Goal: Task Accomplishment & Management: Use online tool/utility

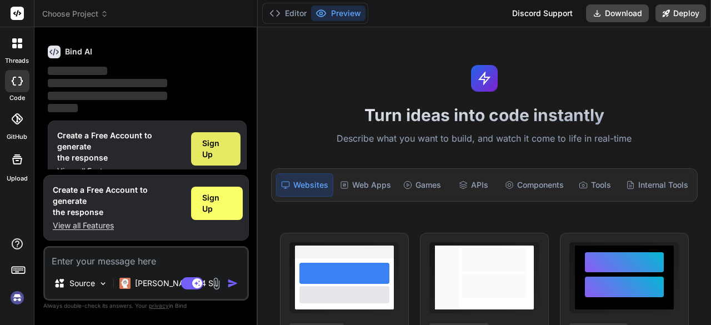
click at [218, 160] on div "Sign Up" at bounding box center [215, 148] width 49 height 33
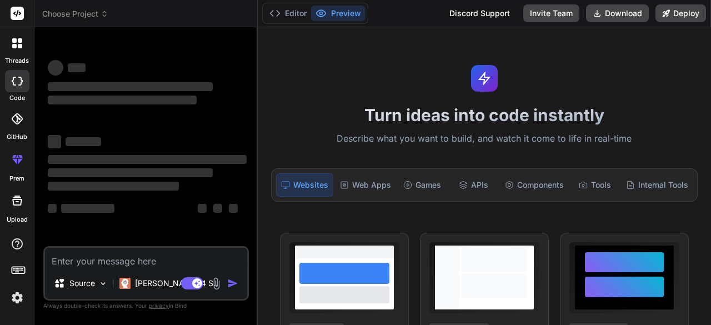
type textarea "x"
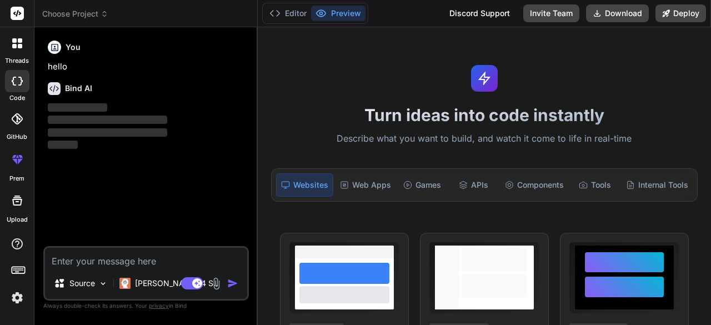
click at [83, 264] on textarea at bounding box center [146, 258] width 202 height 20
paste textarea "create a dating website using html,bootstrap, php and mysql called desireyourlo…"
type textarea "create a dating website using html,bootstrap, php and mysql called desireyourlo…"
type textarea "x"
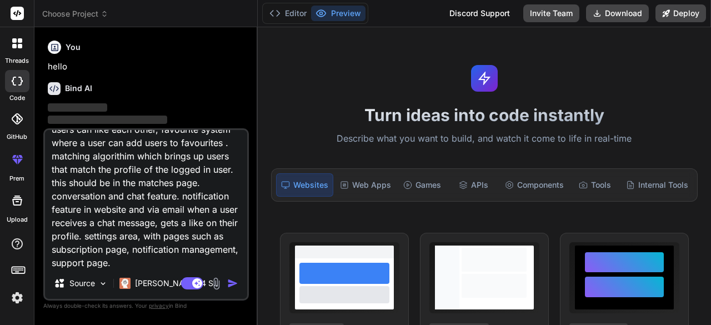
type textarea "create a dating website using html,bootstrap, php and mysql called desireyourlo…"
click at [232, 287] on img "button" at bounding box center [232, 283] width 11 height 11
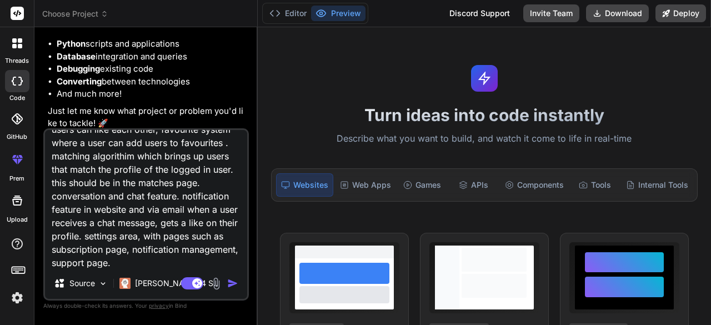
scroll to position [186, 0]
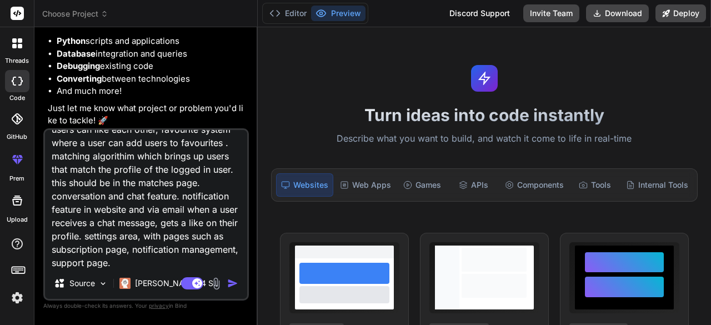
click at [232, 285] on img "button" at bounding box center [232, 283] width 11 height 11
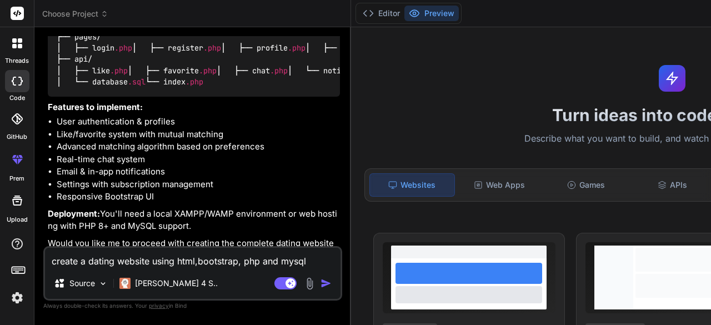
scroll to position [601, 0]
type textarea "x"
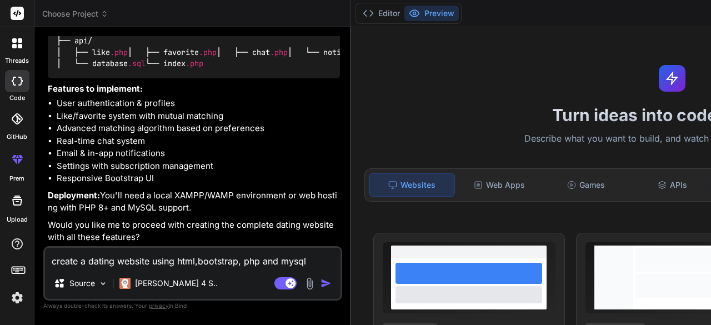
scroll to position [1034, 0]
click at [94, 262] on textarea "create a dating website using html,bootstrap, php and mysql called desireyourlo…" at bounding box center [193, 258] width 296 height 20
type textarea "p"
type textarea "x"
type textarea "pr"
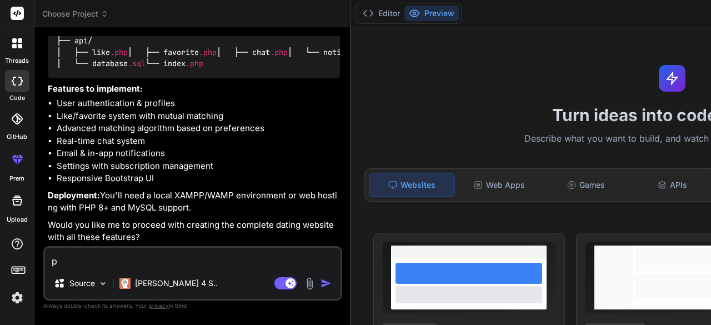
type textarea "x"
type textarea "pro"
type textarea "x"
type textarea "proc"
type textarea "x"
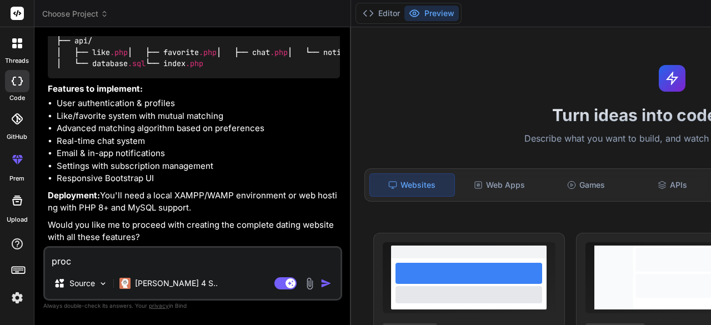
type textarea "proce"
type textarea "x"
type textarea "procee"
type textarea "x"
type textarea "proceed"
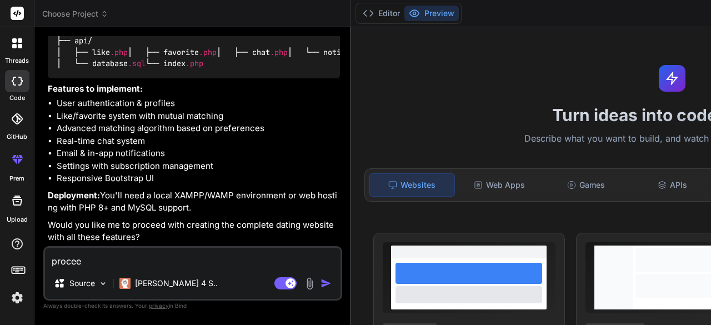
type textarea "x"
type textarea "proceed"
click at [321, 280] on img "button" at bounding box center [326, 283] width 11 height 11
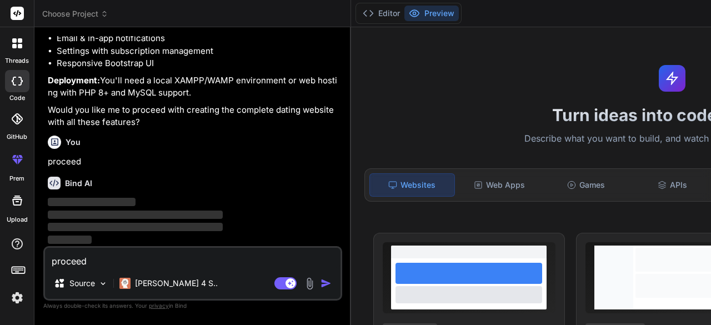
scroll to position [1150, 0]
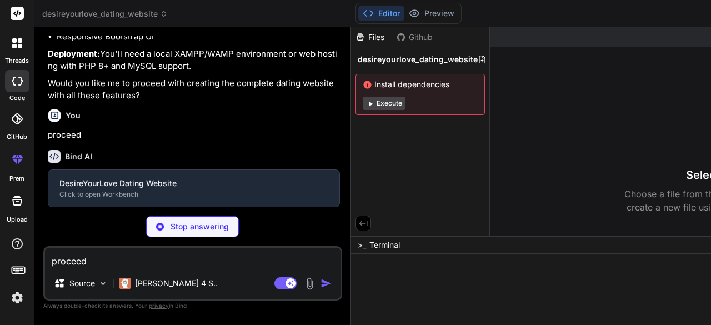
click at [358, 16] on button "Editor" at bounding box center [381, 14] width 46 height 16
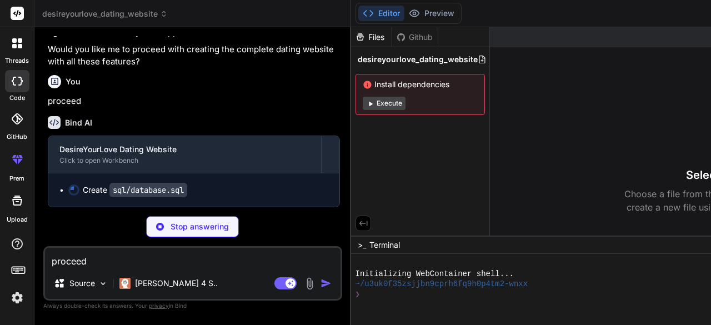
scroll to position [1209, 0]
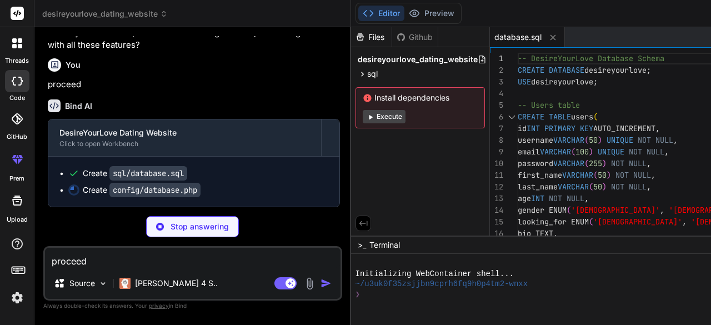
type textarea "x"
type textarea "} catch(PDOException $exception) { echo "Connection error: " . $exception->getM…"
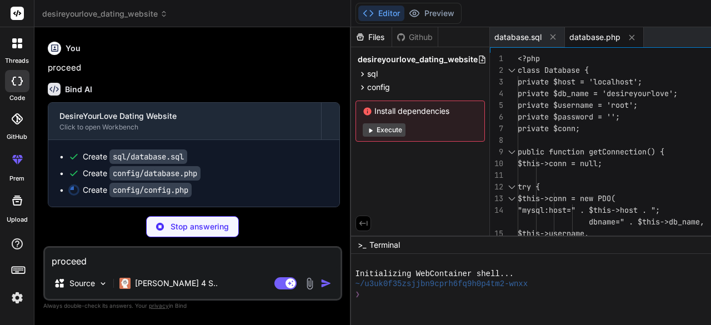
scroll to position [1242, 0]
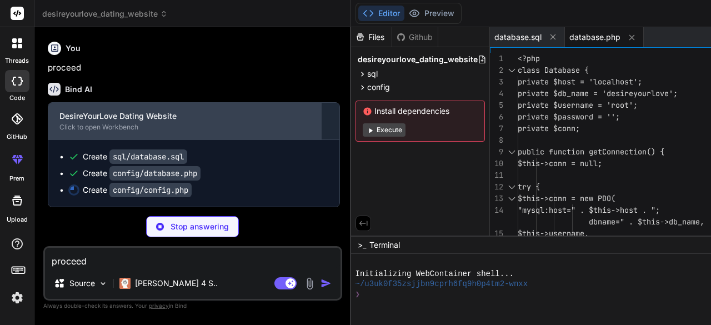
type textarea "x"
type textarea "$stmt = $conn->prepare("SELECT * FROM users WHERE id = ?"); $stmt->execute([$_S…"
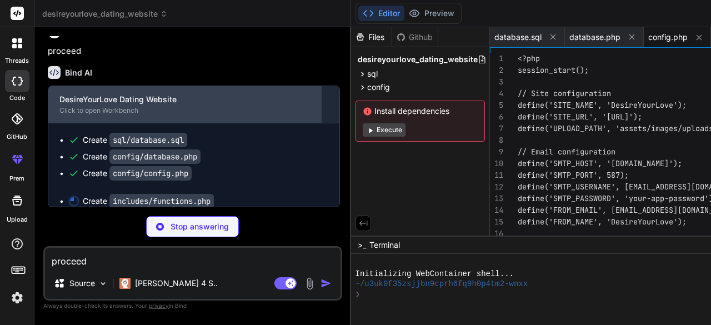
scroll to position [1259, 0]
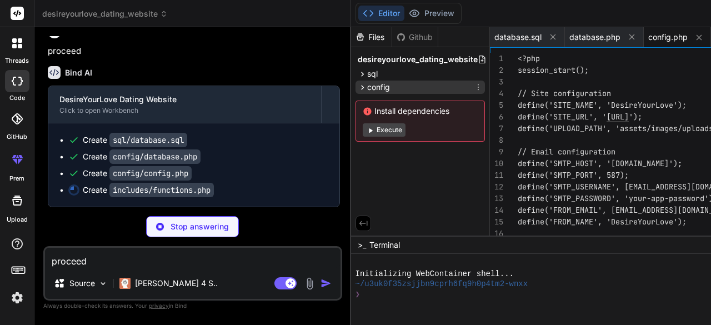
click at [367, 88] on span "config" at bounding box center [378, 87] width 23 height 11
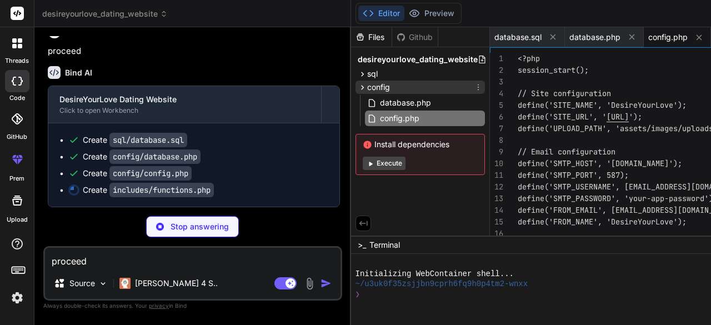
click at [367, 88] on span "config" at bounding box center [378, 87] width 23 height 11
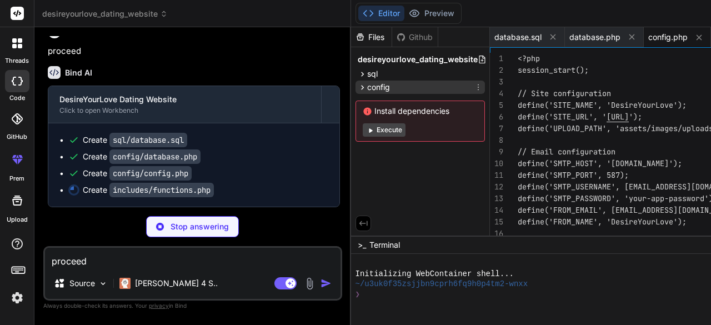
type textarea "x"
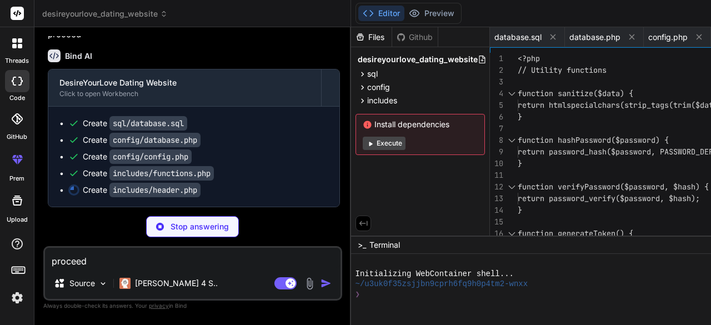
scroll to position [1276, 0]
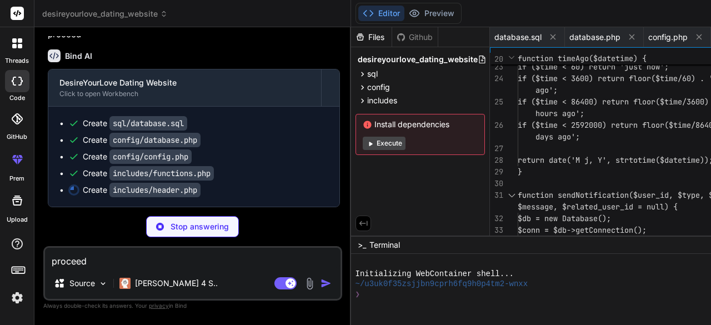
type textarea "x"
type textarea "i>Logout</a></li> </ul> </li> </ul> </div> <?php endif; ?> </div> </nav>"
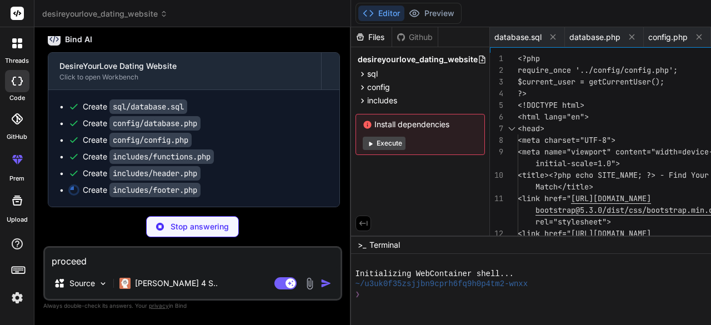
scroll to position [1292, 0]
type textarea "x"
type textarea "</body> </html>"
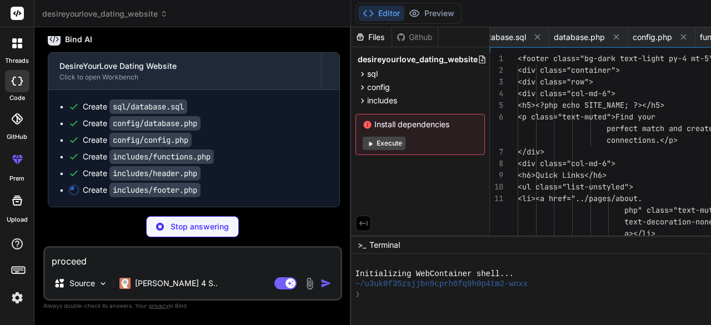
scroll to position [0, 203]
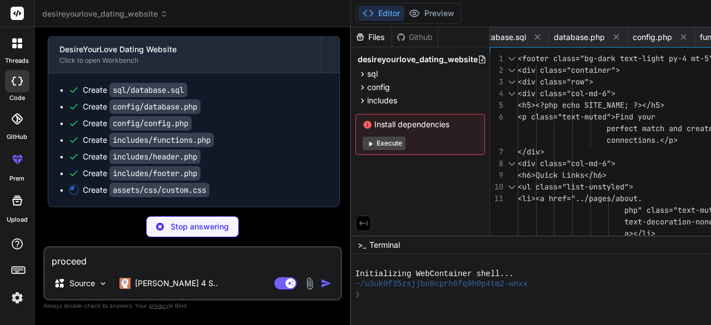
type textarea "x"
type textarea "} .chat-container::-webkit-scrollbar-thumb:hover { background: var(--accent-col…"
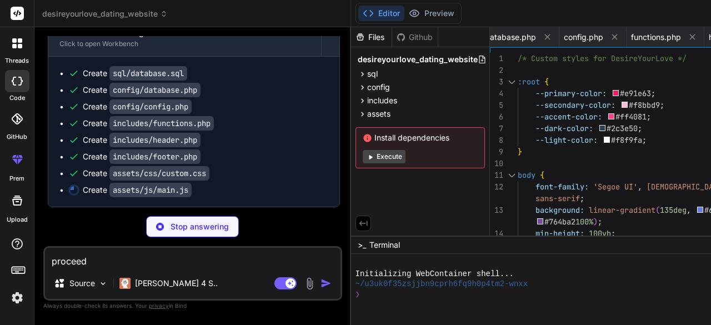
scroll to position [1326, 0]
type textarea "x"
type textarea "`; document.head.appendChild(style);"
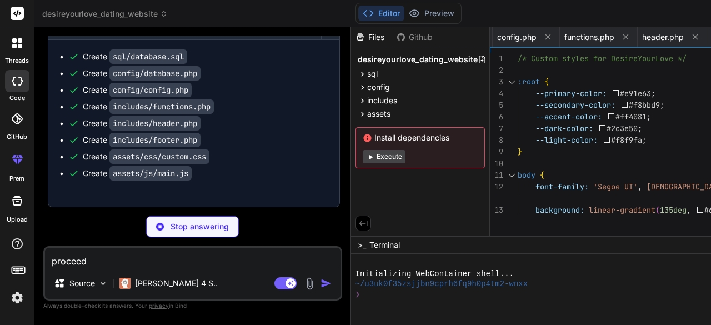
type textarea "x"
type textarea "</div> </footer> <script src="[URL][DOMAIN_NAME]"></script> </body> </html>"
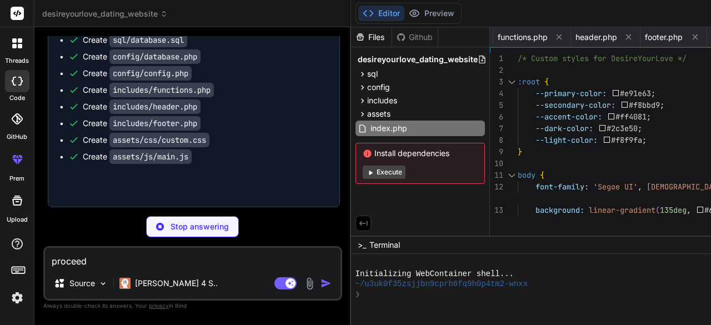
type textarea "x"
type textarea "</body> </html>"
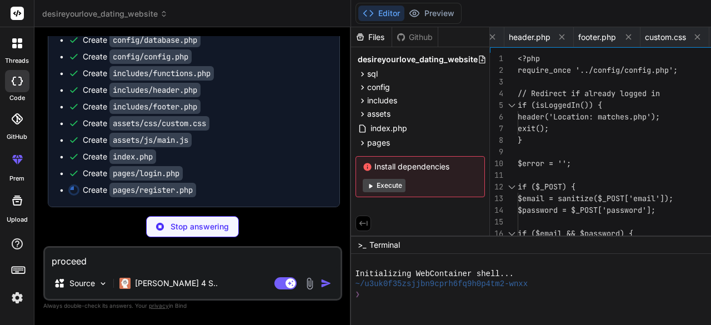
scroll to position [1376, 0]
type textarea "x"
type textarea "</html>"
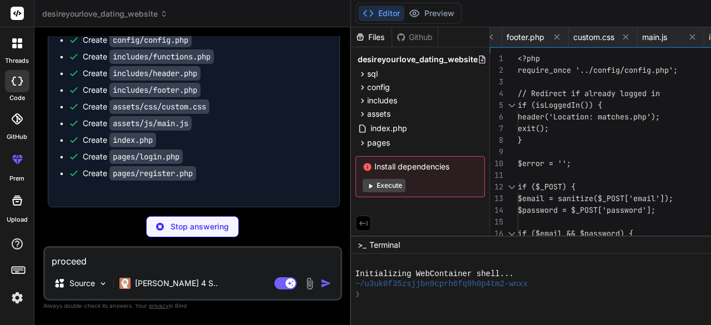
type textarea "x"
type textarea "<?php include '../includes/footer.php'; ?>"
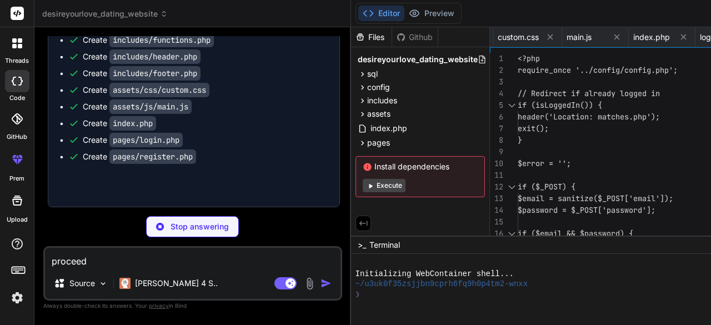
type textarea "x"
type textarea "chatting</p> </div> </div> <?php endif; ?> </div> </div> </div> <?php include '…"
type textarea "x"
type textarea "<?php session_start(); session_destroy(); header('Location: ../index.php'); exi…"
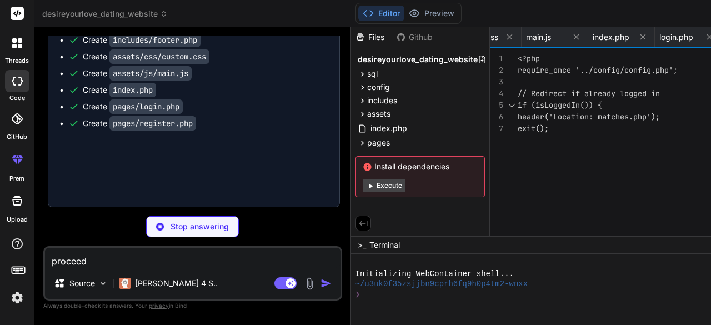
type textarea "x"
type textarea "'Error processing like']); } ?>"
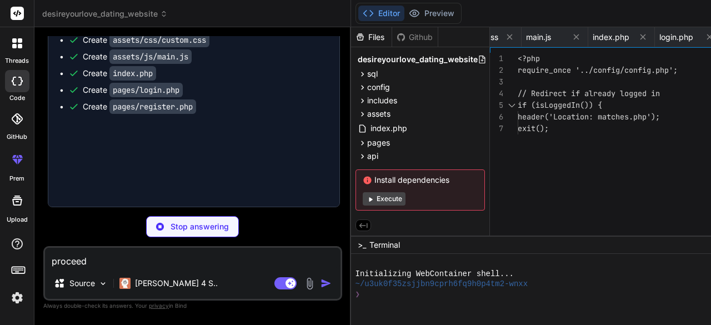
type textarea "x"
type textarea "echo json_encode(['success' => true, 'message' => 'Added to favorites']); } cat…"
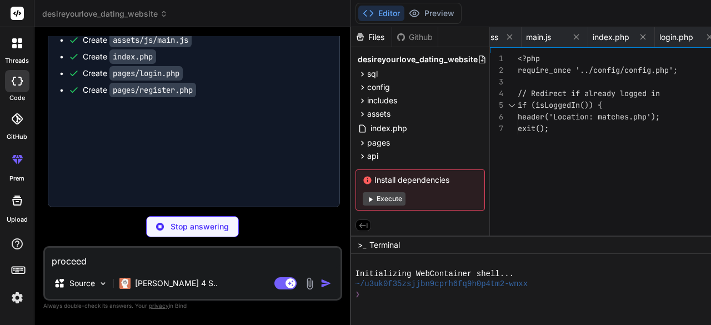
type textarea "x"
type textarea "message", $current_user_id); echo json_encode(['success' => true, 'message' => …"
type textarea "x"
type textarea "$current_user_id]); } echo json_encode(['success' => true]); } ?>"
type textarea "x"
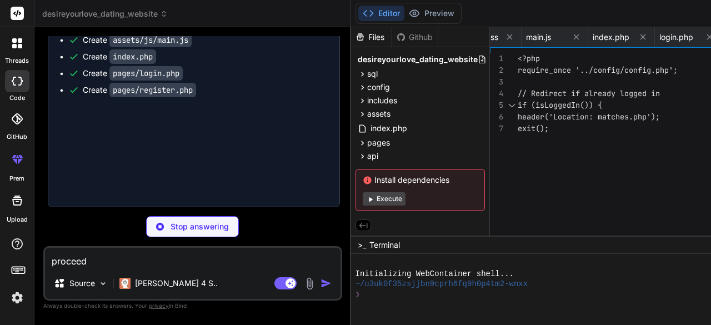
type textarea "<?php include '../../includes/footer.php'; ?>"
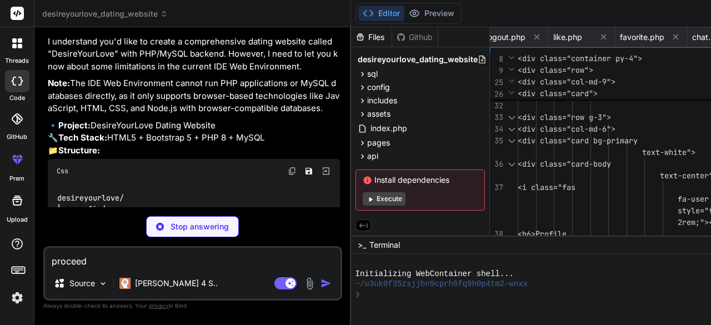
scroll to position [383, 0]
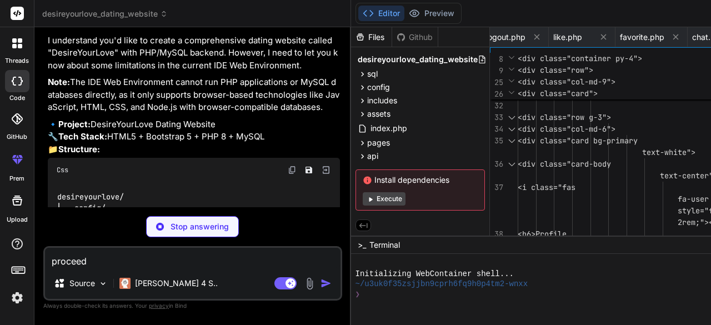
drag, startPoint x: 170, startPoint y: 165, endPoint x: 124, endPoint y: 161, distance: 45.8
click at [124, 72] on p "I understand you'd like to create a comprehensive dating website called "Desire…" at bounding box center [194, 53] width 292 height 38
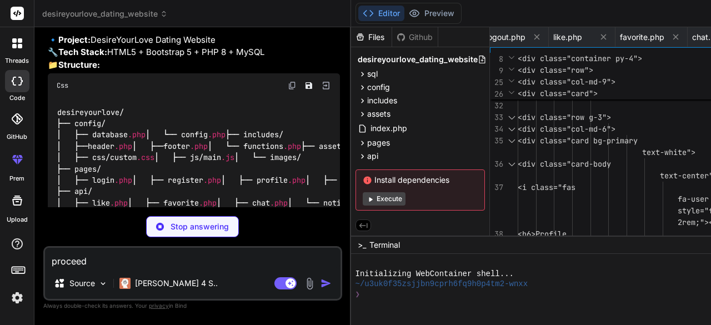
scroll to position [468, 0]
type textarea "x"
type textarea "</div> </div> <?php include '../../includes/footer.php'; ?>"
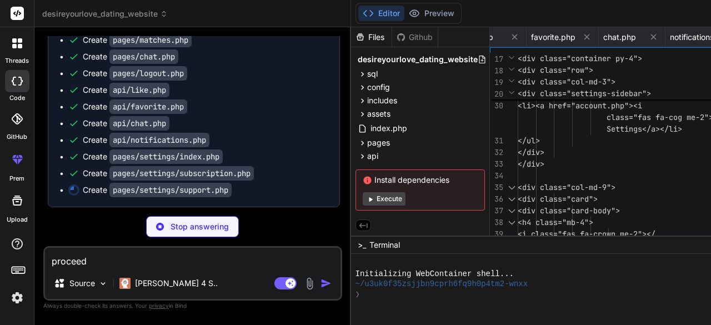
scroll to position [1565, 0]
type textarea "x"
type textarea "<?php include '../../includes/footer.php'; ?>"
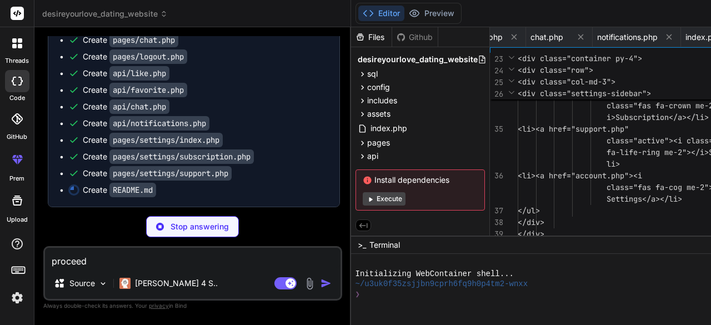
scroll to position [1581, 0]
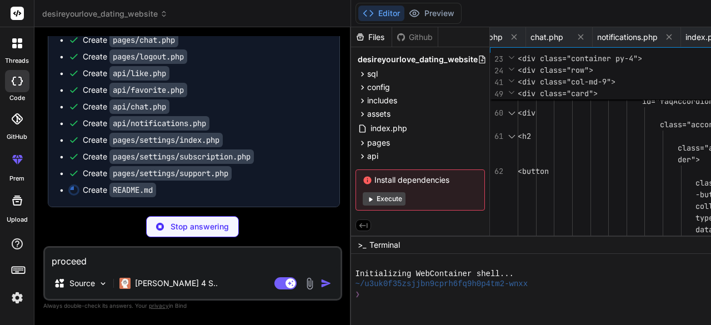
type textarea "x"
type textarea "For support or questions, please contact the development team or create an issu…"
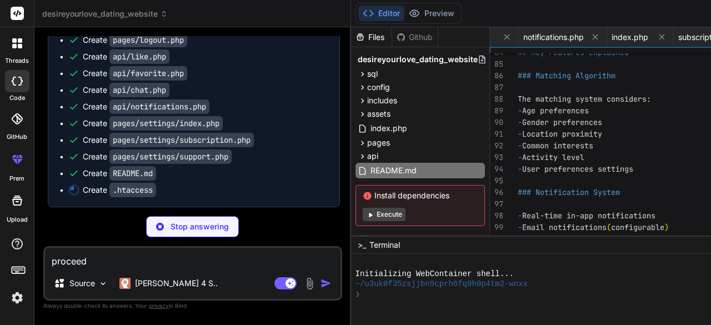
scroll to position [1598, 0]
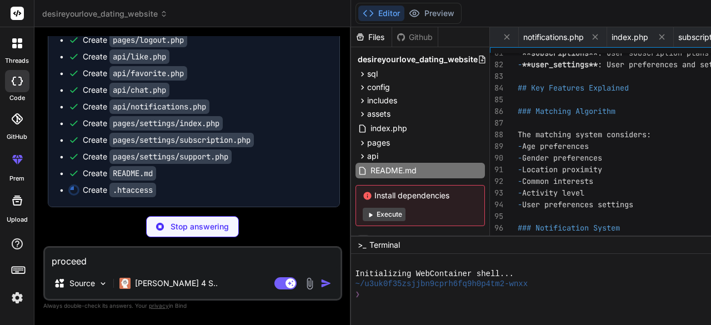
type textarea "x"
type textarea "ExpiresDefault "access plus 2 days" </IfModule>"
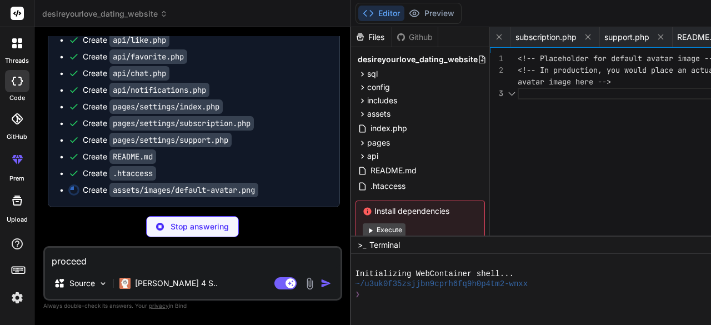
type textarea "x"
type textarea "<!-- Placeholder for default avatar image --> <!-- In production, you would pla…"
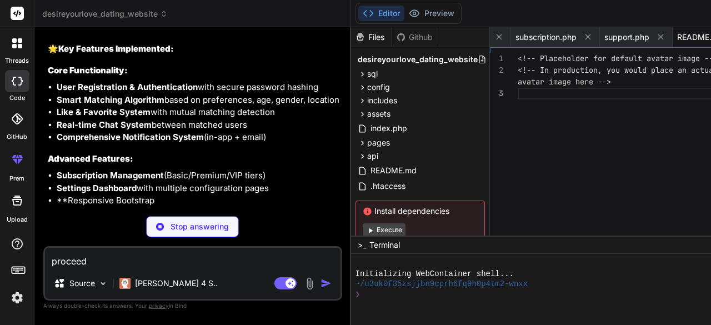
click at [677, 38] on span "README.md" at bounding box center [700, 37] width 46 height 11
type textarea "x"
type textarea "For support or questions, please contact the development team or create an issu…"
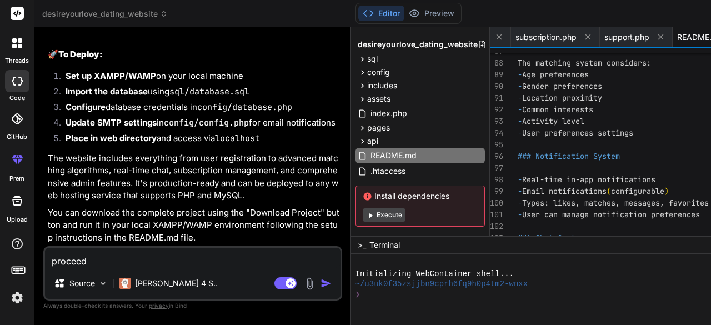
scroll to position [2483, 0]
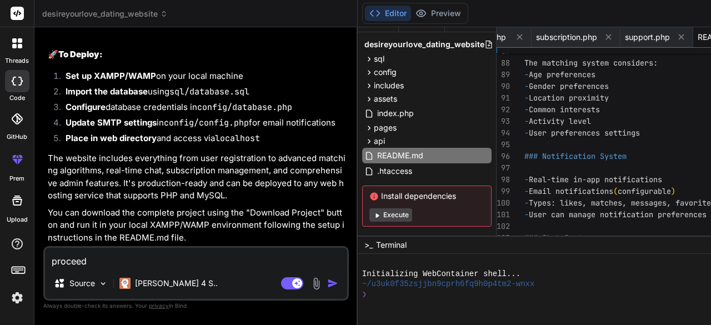
type textarea "x"
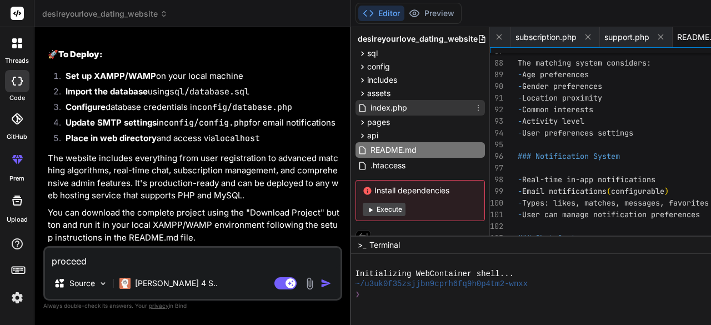
scroll to position [32, 0]
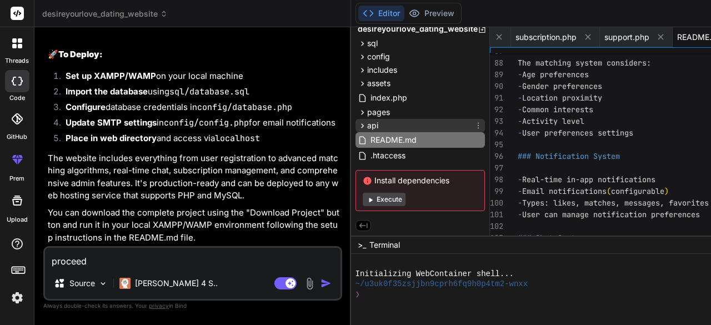
click at [367, 122] on span "api" at bounding box center [372, 125] width 11 height 11
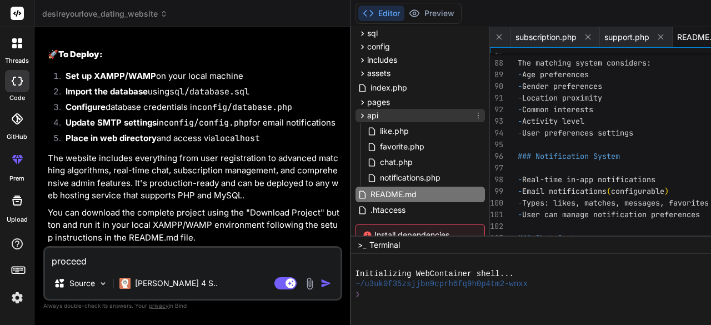
click at [367, 116] on span "api" at bounding box center [372, 115] width 11 height 11
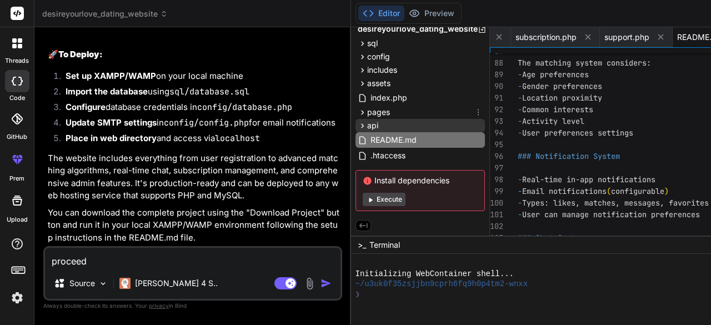
click at [356, 116] on div "pages" at bounding box center [420, 112] width 129 height 13
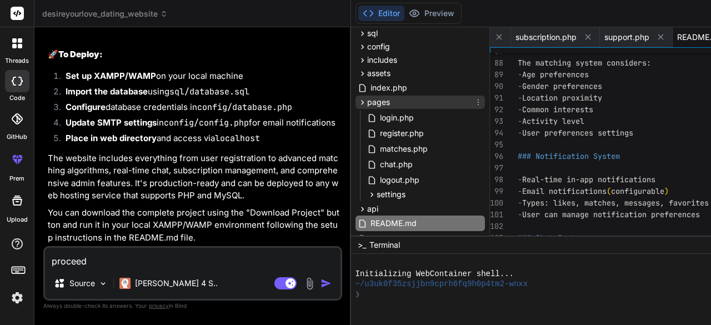
click at [367, 104] on span "pages" at bounding box center [378, 102] width 23 height 11
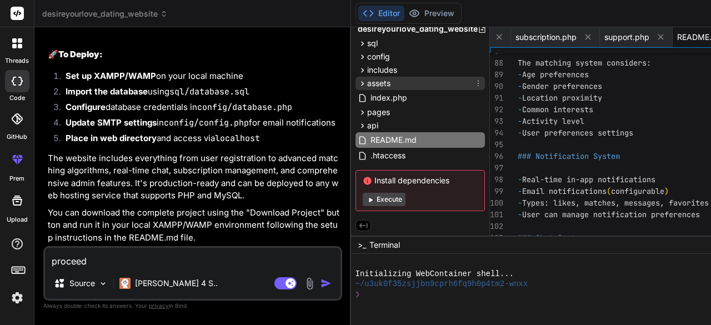
click at [356, 77] on div "assets" at bounding box center [420, 83] width 129 height 13
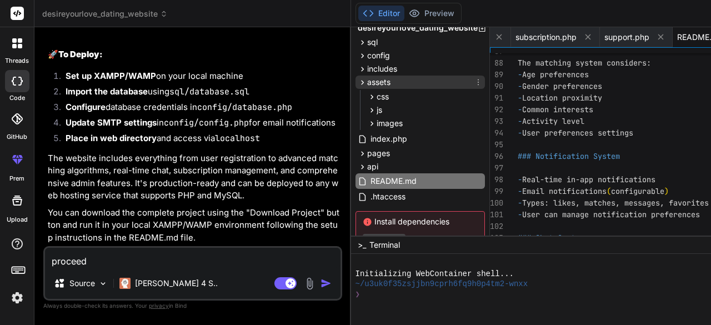
scroll to position [41, 0]
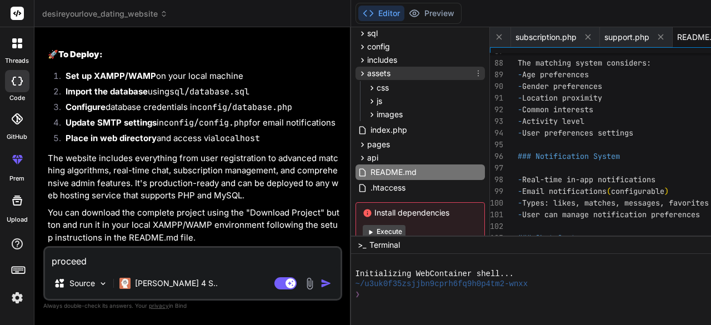
click at [367, 76] on span "assets" at bounding box center [378, 73] width 23 height 11
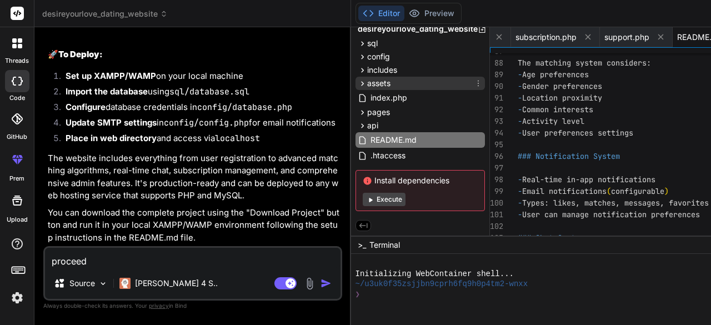
scroll to position [32, 0]
